Goal: Task Accomplishment & Management: Complete application form

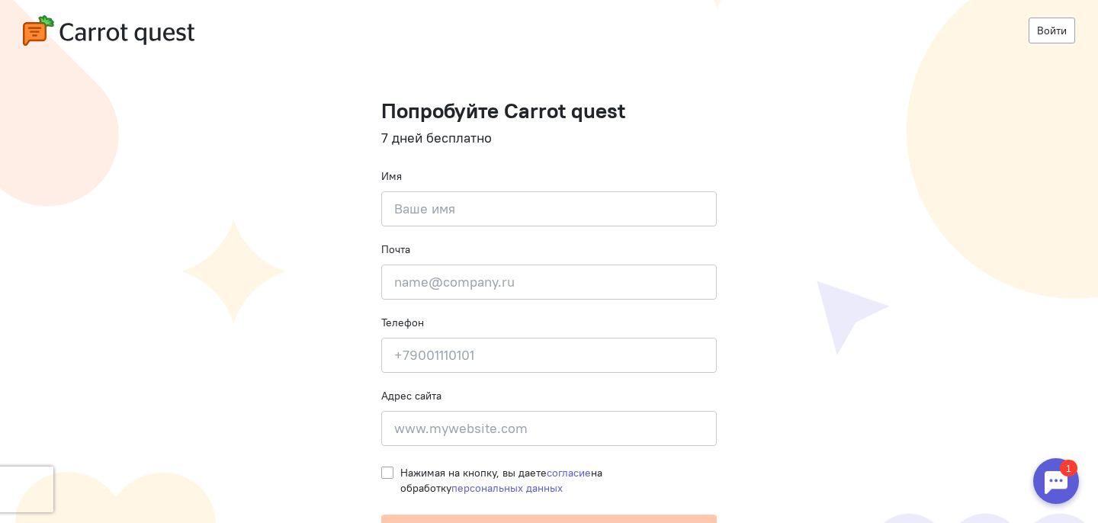
scroll to position [26, 0]
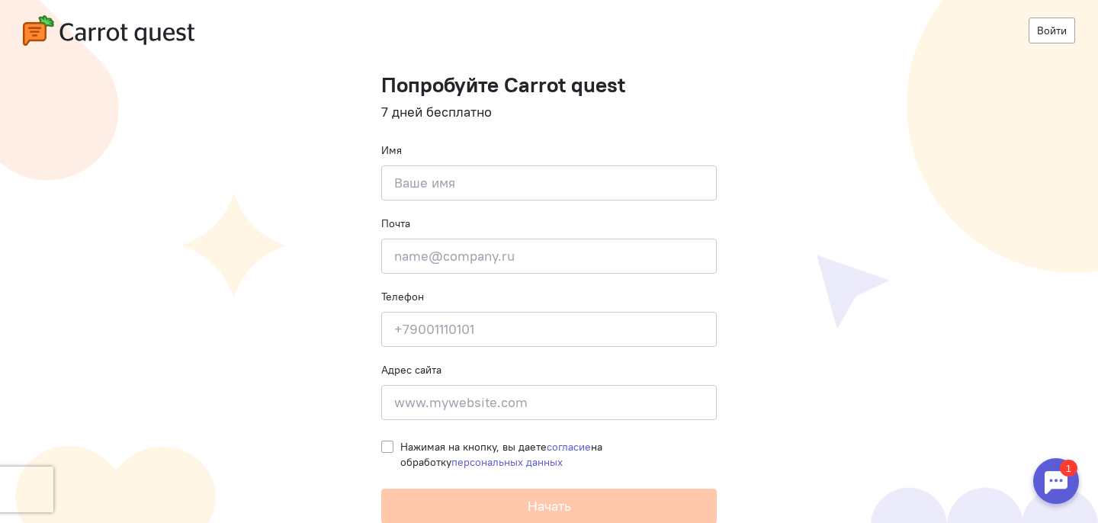
drag, startPoint x: 439, startPoint y: 154, endPoint x: 439, endPoint y: 164, distance: 9.9
click at [439, 154] on div "Имя Введите своё имя" at bounding box center [548, 172] width 335 height 58
click at [439, 171] on input at bounding box center [548, 182] width 335 height 35
click at [445, 312] on input at bounding box center [548, 329] width 335 height 35
click at [445, 262] on input "email" at bounding box center [548, 256] width 335 height 35
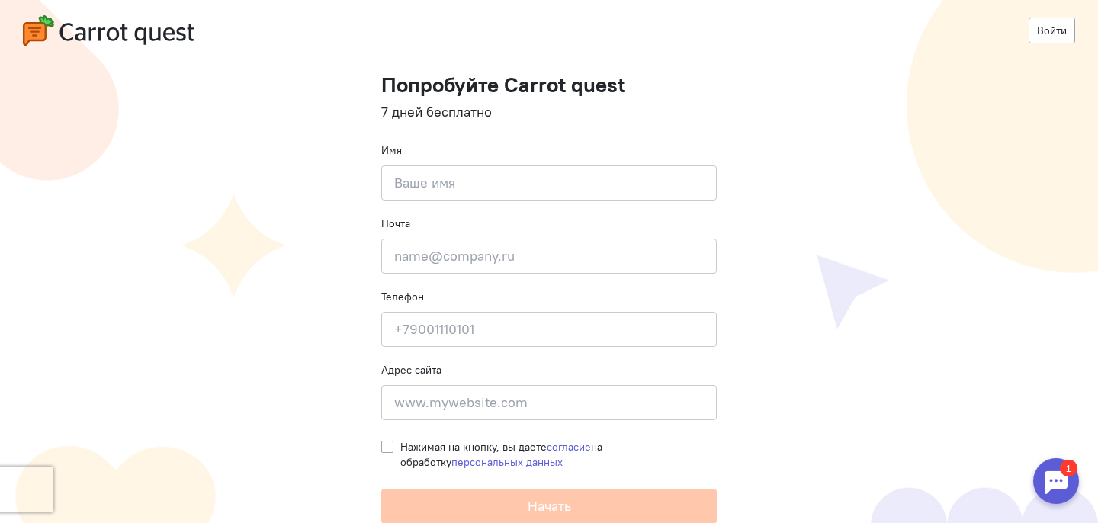
click at [445, 377] on div "Адрес сайта Введите адрес сайта" at bounding box center [548, 391] width 335 height 58
click at [445, 400] on input at bounding box center [548, 402] width 335 height 35
click at [816, 377] on cq-registration "Войти Попробуйте Carrot quest 7 дней бесплатно Имя Введите своё имя Почта Введи…" at bounding box center [549, 249] width 1098 height 550
click at [476, 268] on input "email" at bounding box center [548, 256] width 335 height 35
paste input "https://adprofex.com/en"
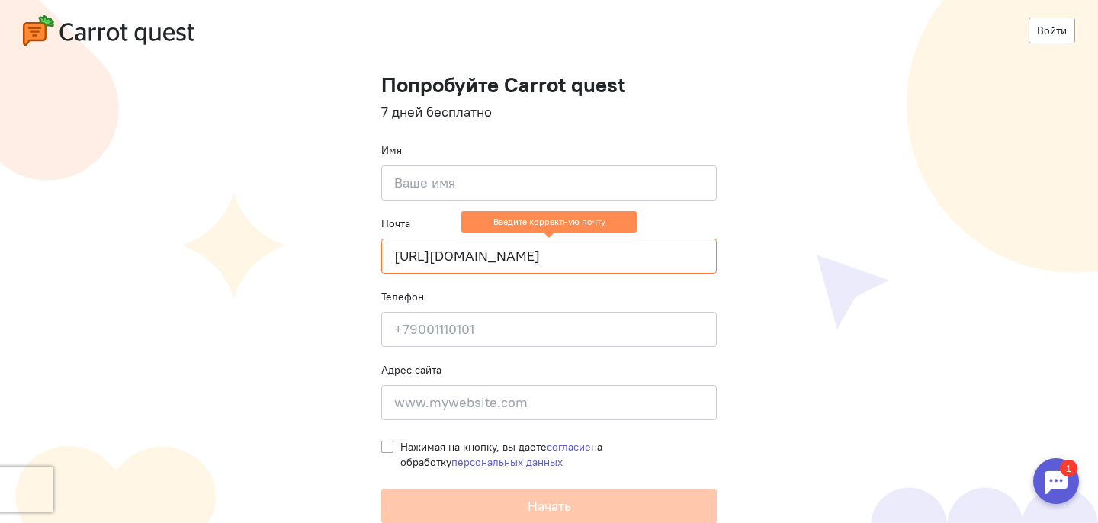
type input "https://adprofex.com/en"
click at [422, 410] on input at bounding box center [548, 402] width 335 height 35
paste input "https://adprofex.com/en"
drag, startPoint x: 445, startPoint y: 405, endPoint x: 346, endPoint y: 401, distance: 99.2
click at [346, 401] on cq-registration "Войти Попробуйте Carrot quest 7 дней бесплатно Имя Введите своё имя Почта https…" at bounding box center [549, 249] width 1098 height 550
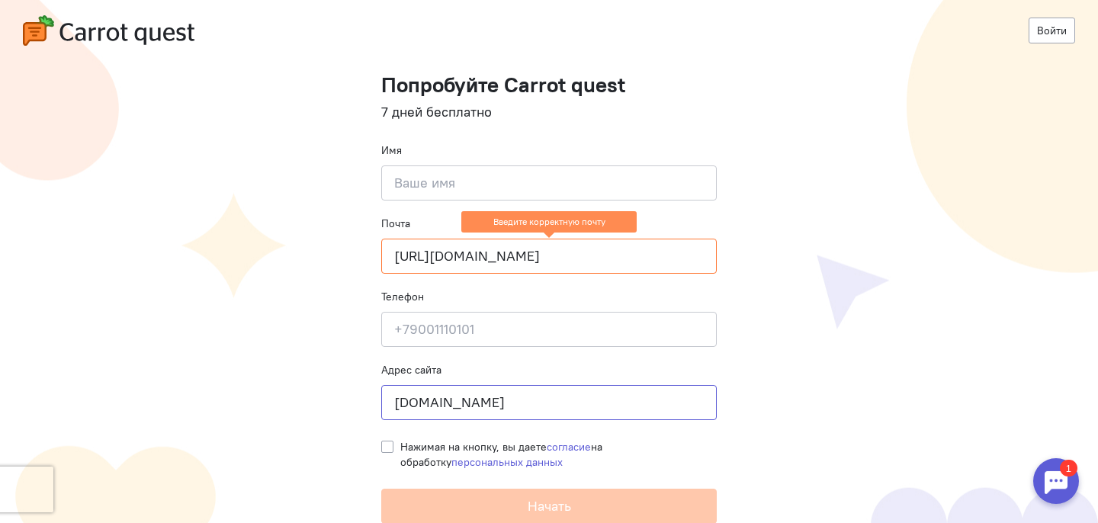
type input "adprofex.com"
drag, startPoint x: 562, startPoint y: 260, endPoint x: 313, endPoint y: 262, distance: 249.3
click at [313, 262] on cq-registration "Войти Попробуйте Carrot quest 7 дней бесплатно Имя Введите своё имя Почта https…" at bounding box center [549, 249] width 1098 height 550
click at [470, 340] on input at bounding box center [548, 329] width 335 height 35
paste input "+995 598 26 70 43"
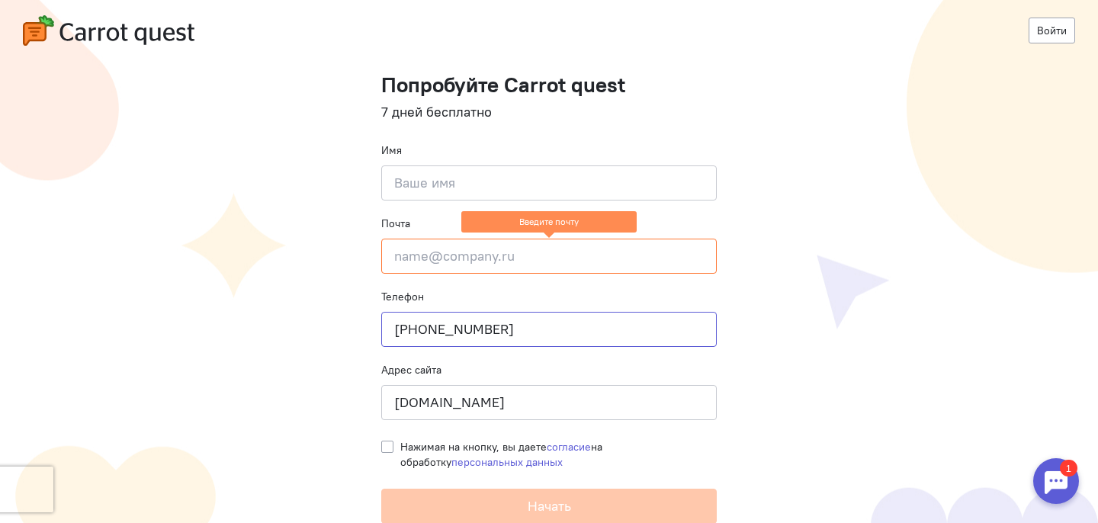
type input "+995 598 26 70 43"
click at [467, 241] on input "email" at bounding box center [548, 256] width 335 height 35
paste input "info@adprofex.com"
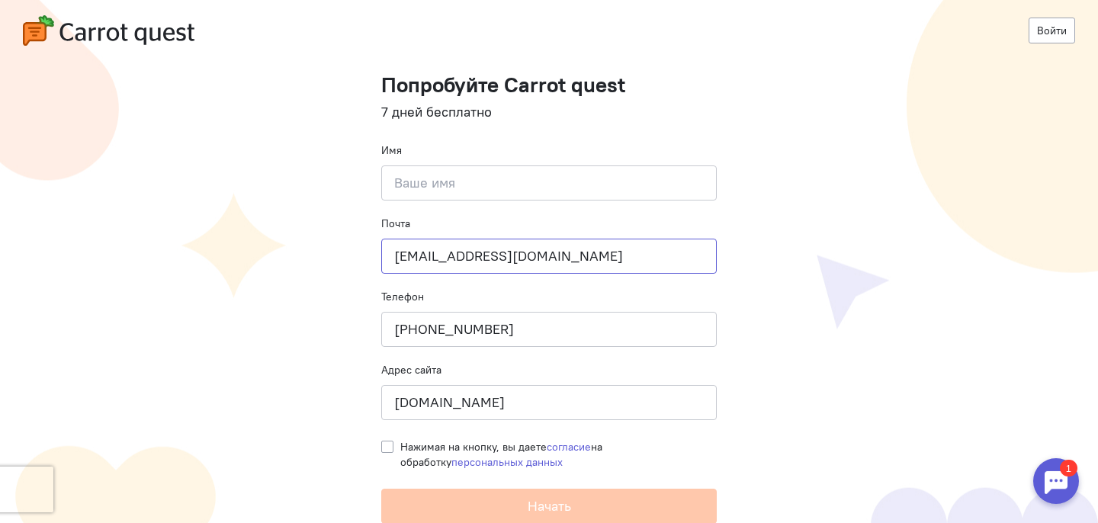
type input "info@adprofex.com"
click at [428, 188] on input at bounding box center [548, 182] width 335 height 35
type input "Andrew"
click at [400, 447] on label "Нажимая на кнопку, вы даете согласие на обработку персональных данных" at bounding box center [558, 454] width 316 height 30
click at [384, 447] on input "Нажимая на кнопку, вы даете согласие на обработку персональных данных" at bounding box center [387, 446] width 12 height 14
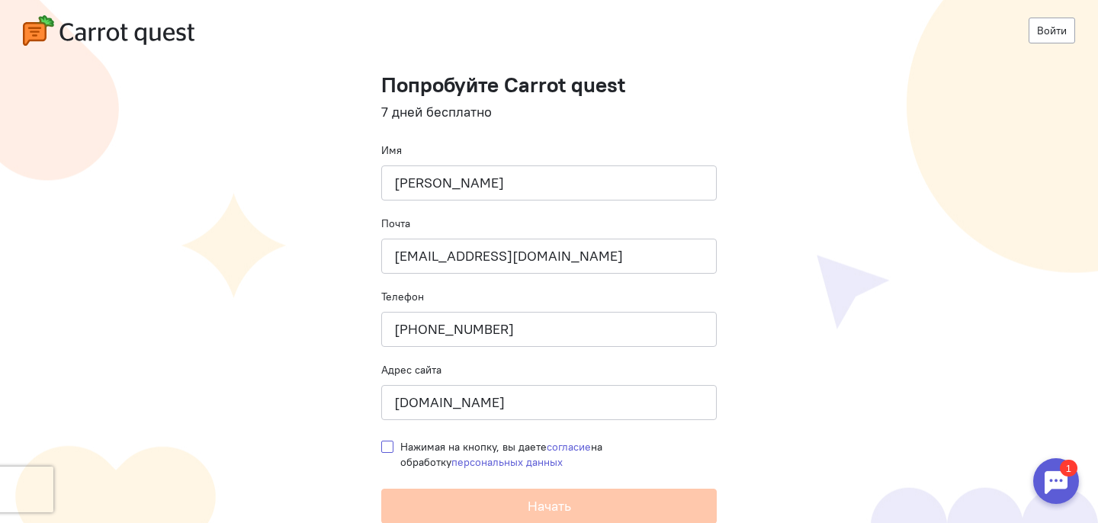
checkbox input "true"
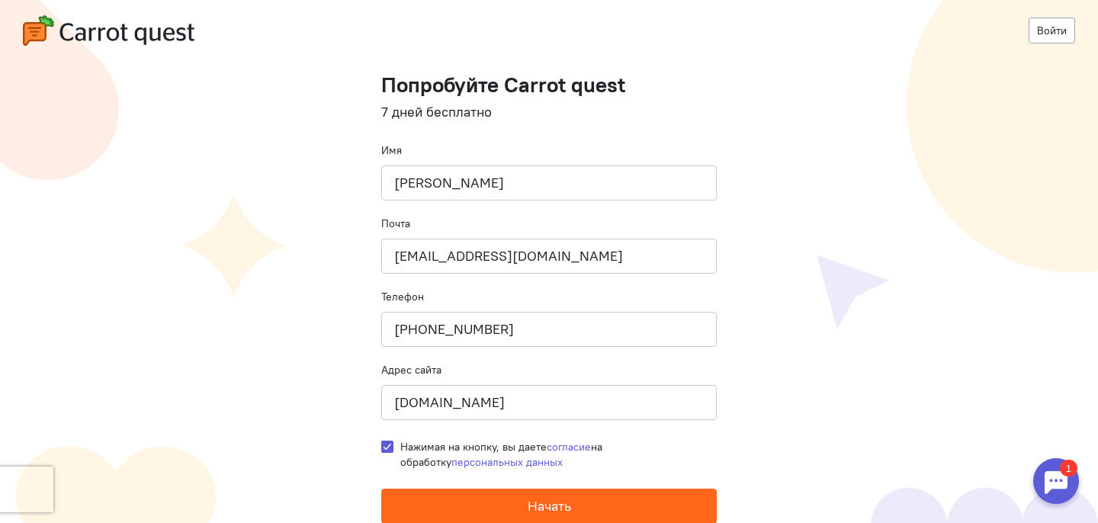
click at [557, 503] on span "Начать" at bounding box center [549, 506] width 43 height 18
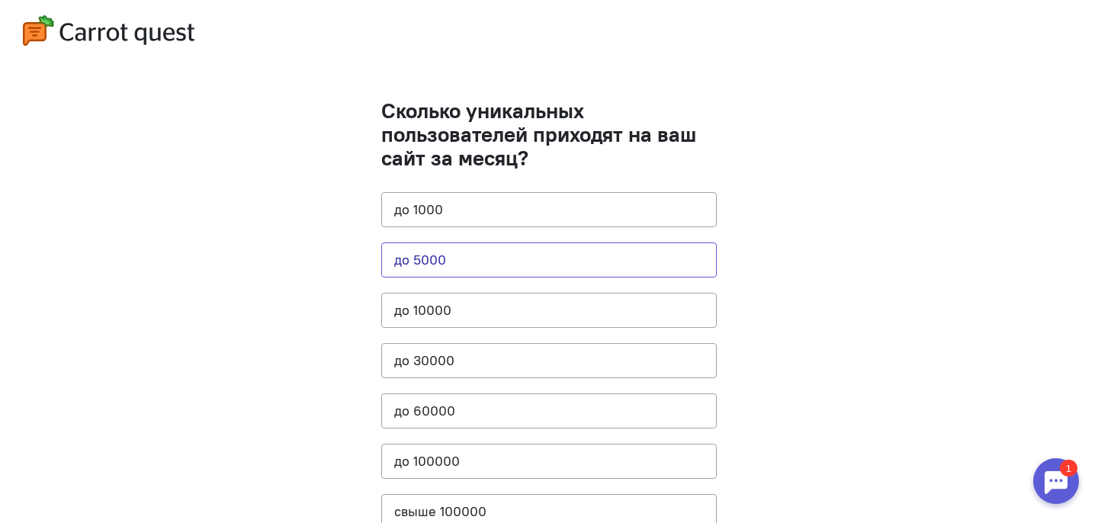
click at [478, 262] on button "до 5000" at bounding box center [548, 259] width 335 height 35
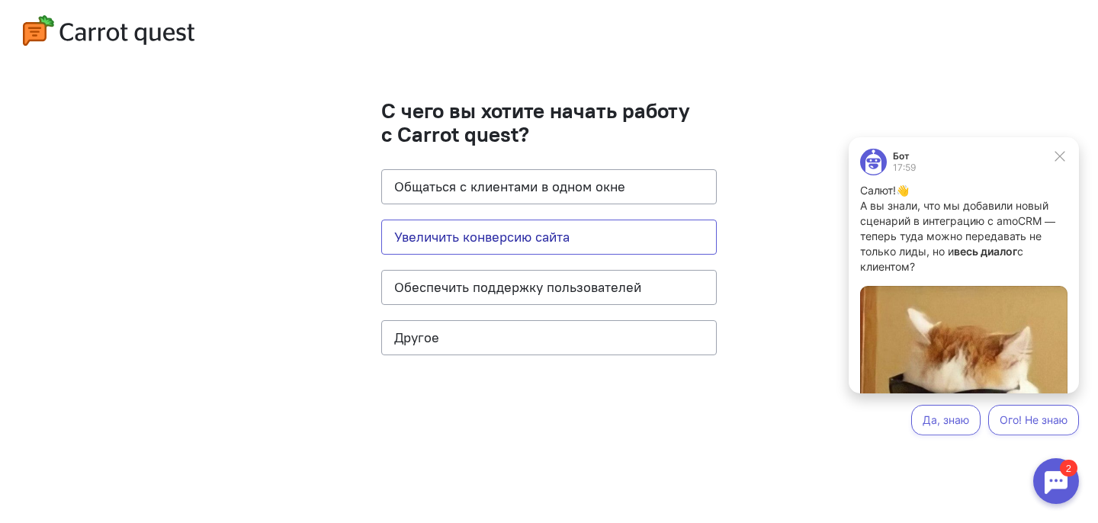
click at [483, 242] on button "Увеличить конверсию сайта" at bounding box center [548, 237] width 335 height 35
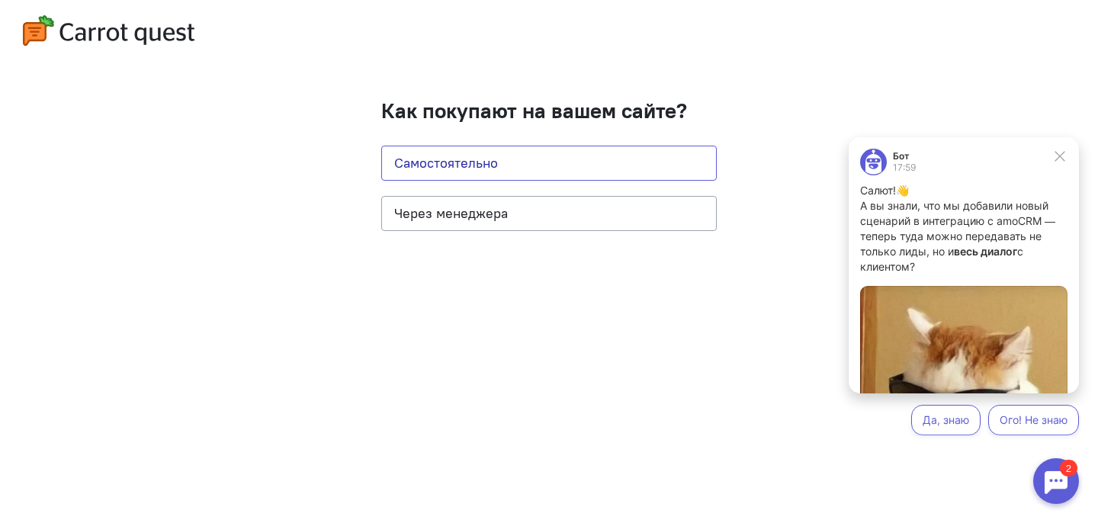
click at [480, 172] on button "Самостоятельно" at bounding box center [548, 163] width 335 height 35
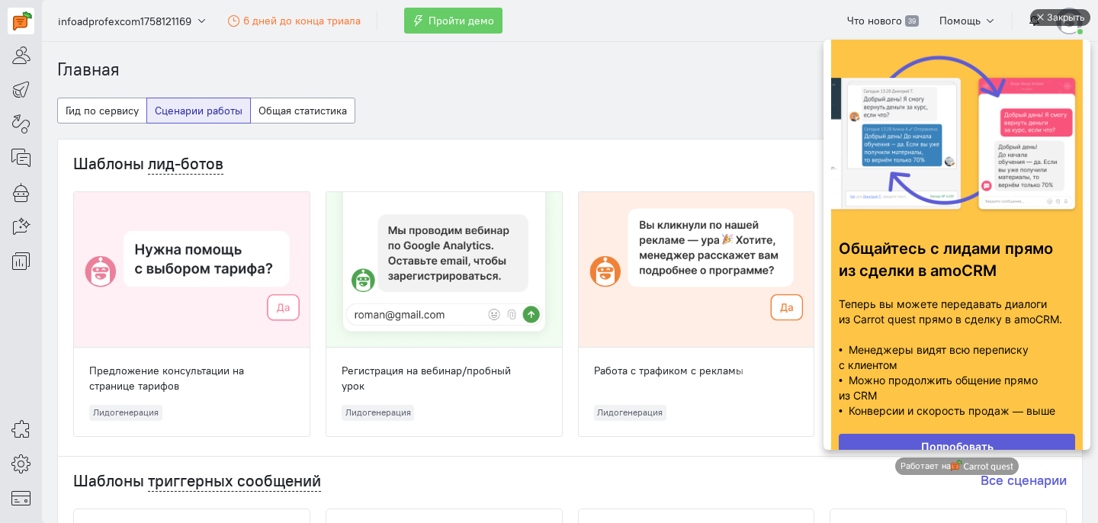
click at [1054, 15] on div "Закрыть" at bounding box center [1066, 17] width 38 height 17
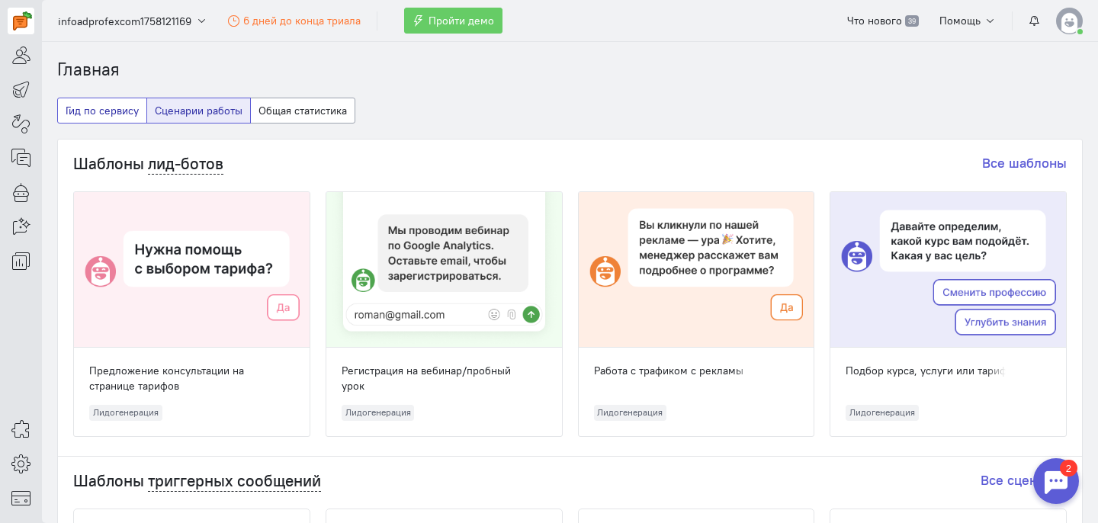
click at [87, 113] on button "Гид по сервису" at bounding box center [102, 111] width 90 height 26
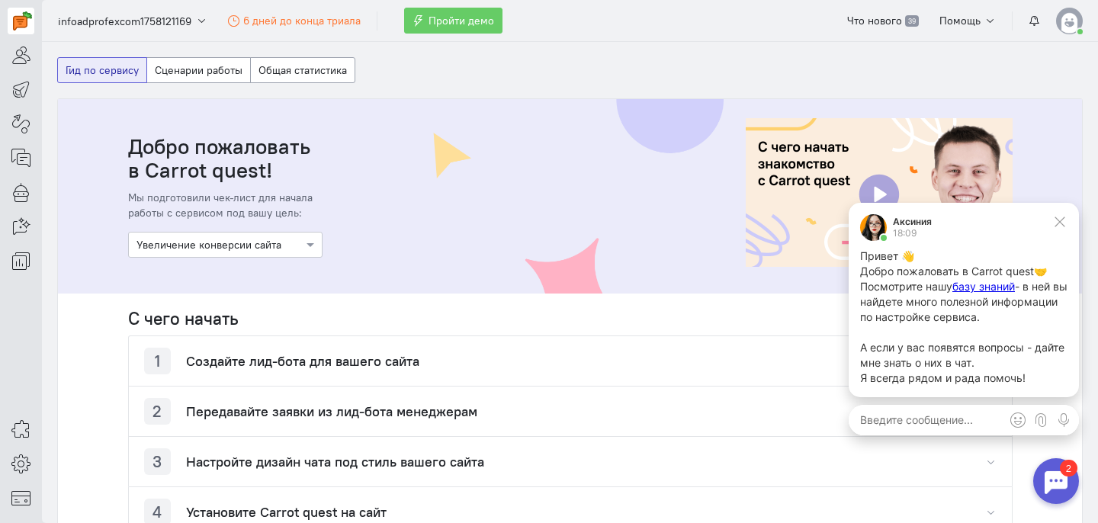
scroll to position [170, 0]
